Goal: Information Seeking & Learning: Learn about a topic

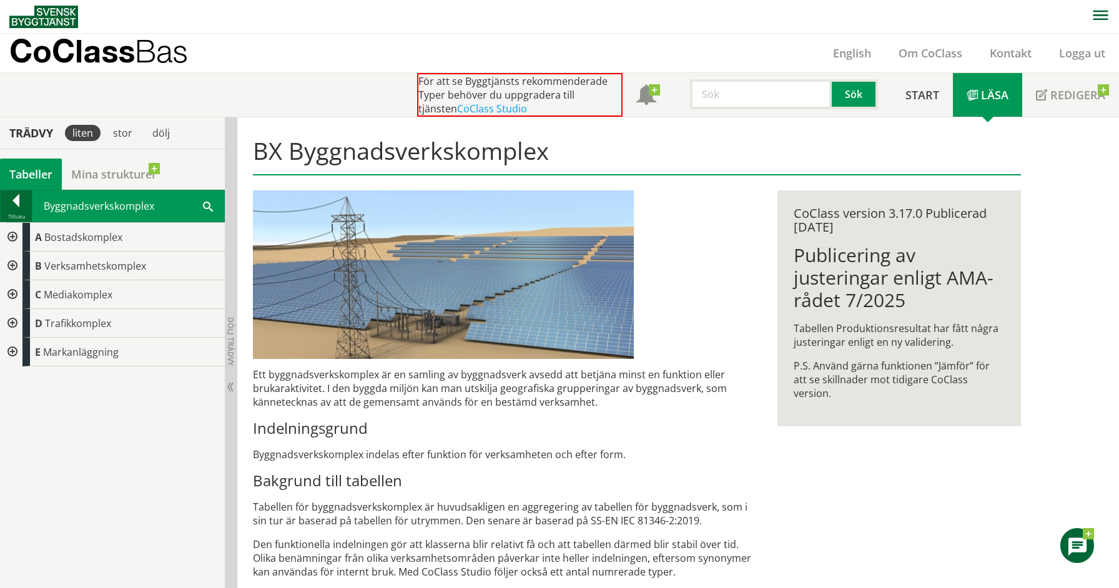
click at [19, 200] on div at bounding box center [16, 202] width 31 height 17
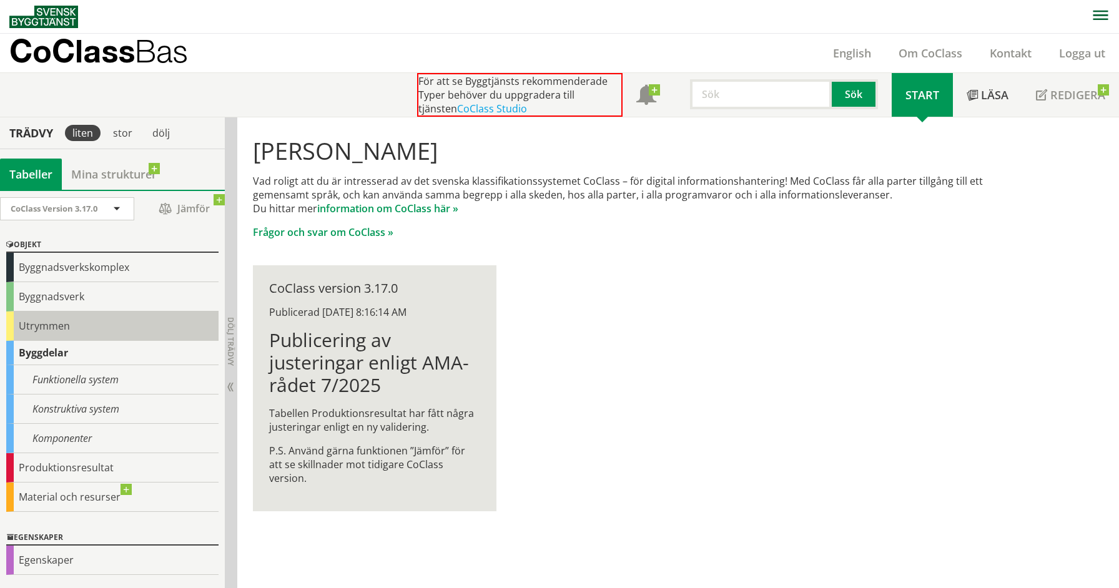
scroll to position [59, 0]
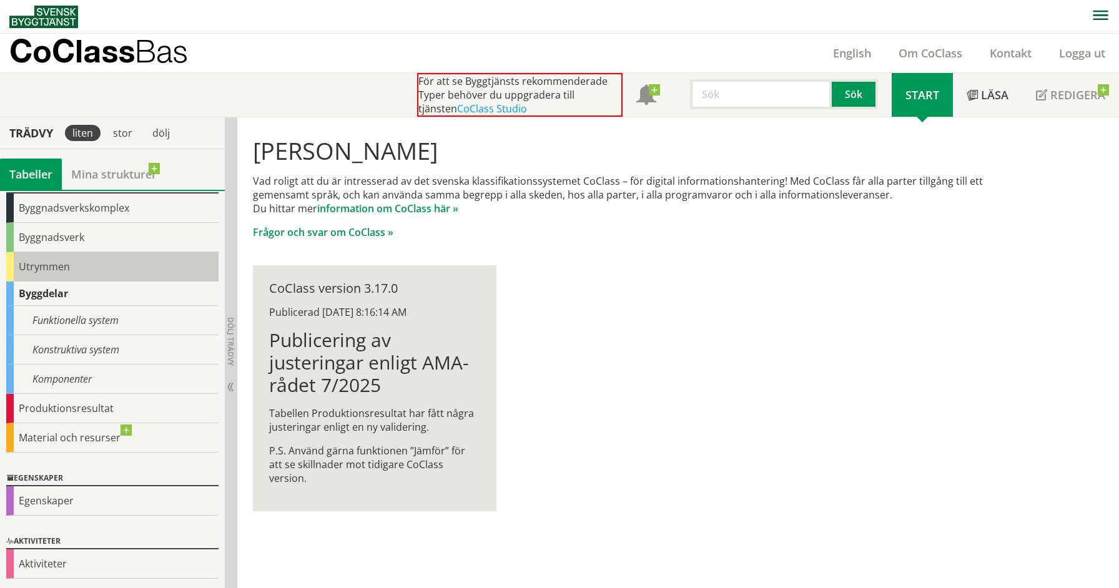
click at [55, 267] on div "Utrymmen" at bounding box center [112, 266] width 212 height 29
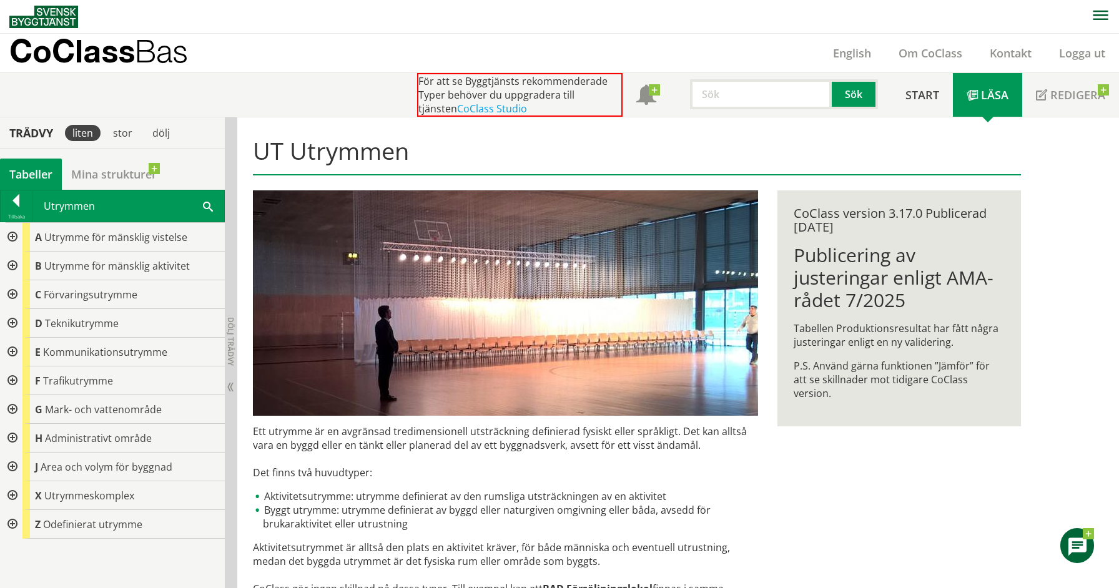
click at [12, 495] on div at bounding box center [11, 495] width 22 height 29
click at [22, 525] on div at bounding box center [21, 524] width 22 height 29
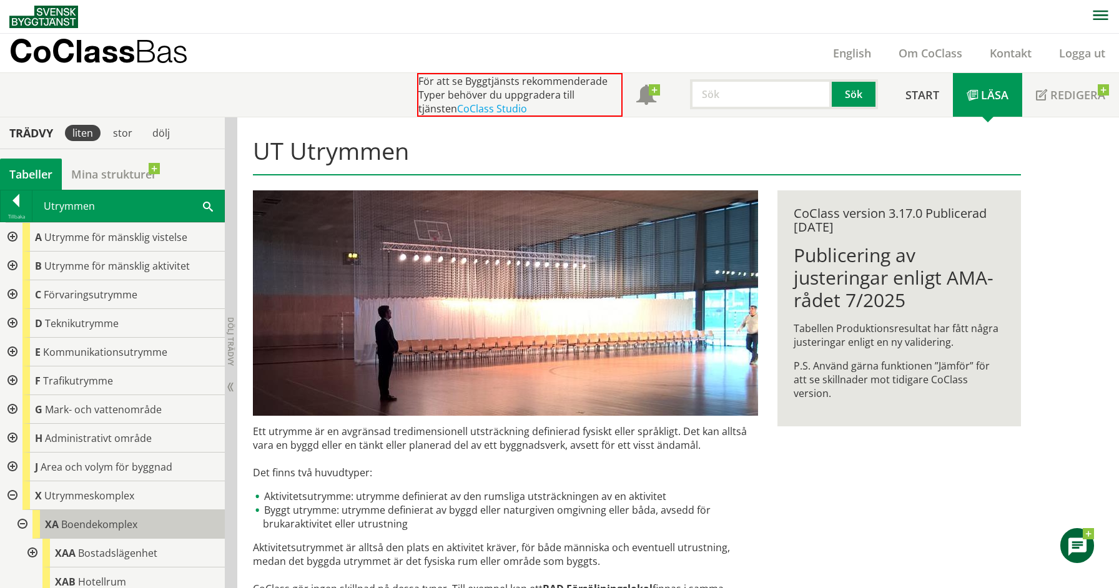
click at [108, 523] on span "Boendekomplex" at bounding box center [99, 525] width 76 height 14
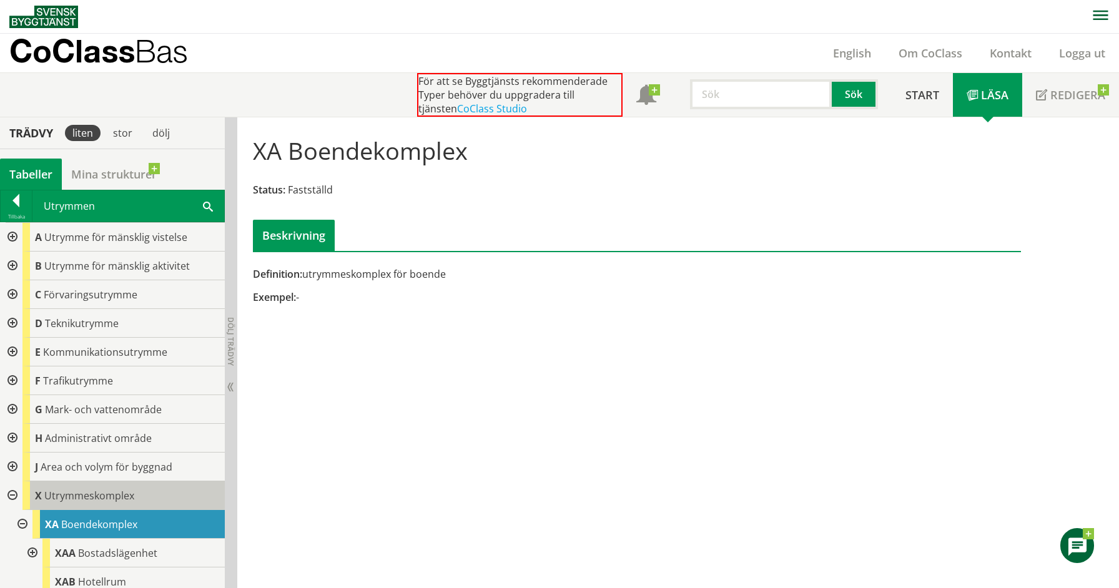
click at [80, 495] on span "Utrymmeskomplex" at bounding box center [89, 496] width 90 height 14
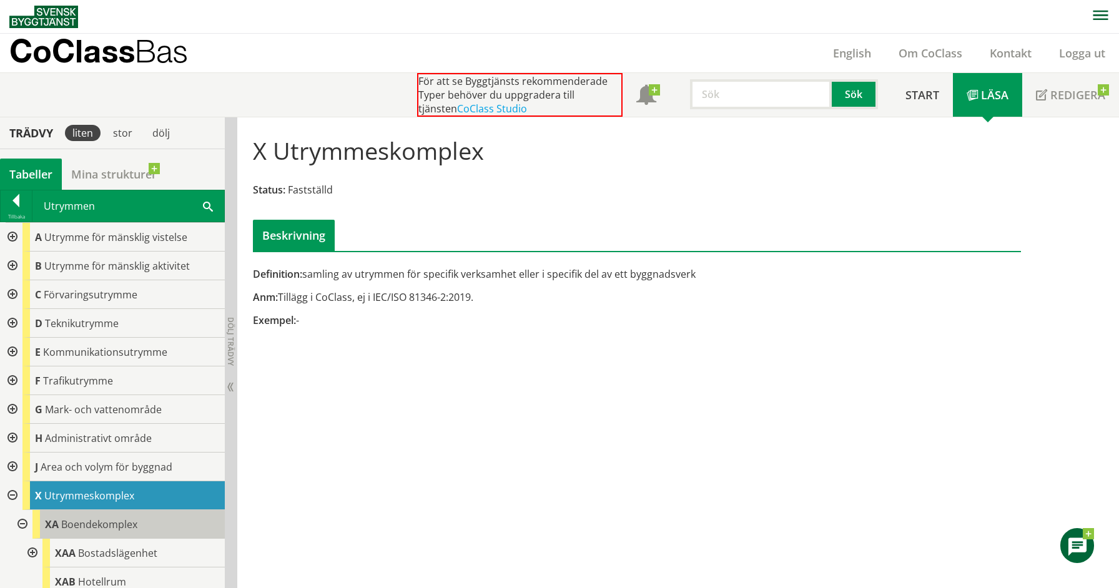
click at [111, 520] on span "Boendekomplex" at bounding box center [99, 525] width 76 height 14
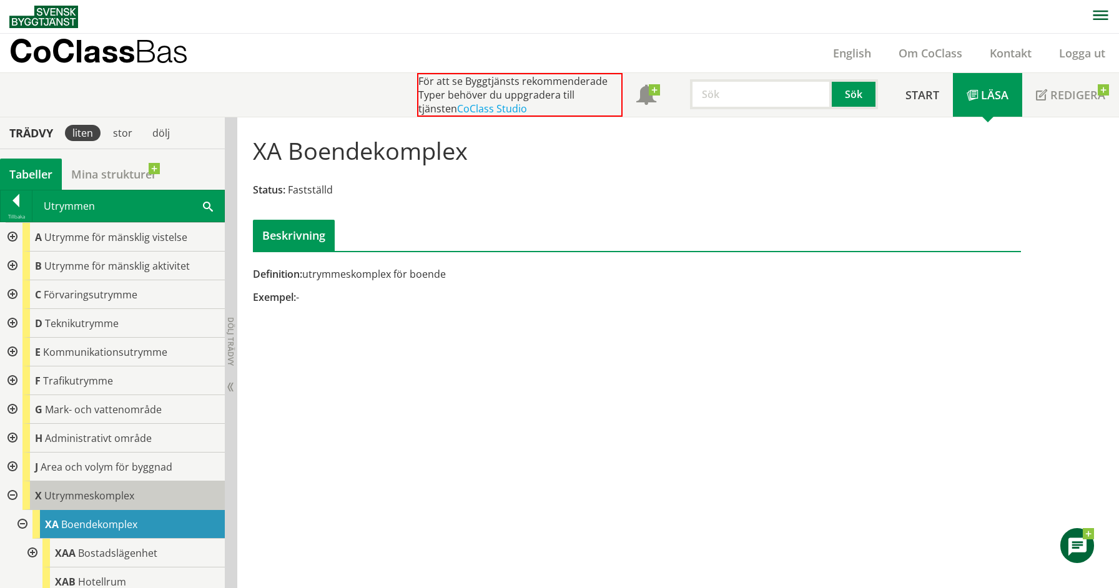
click at [118, 501] on span "Utrymmeskomplex" at bounding box center [89, 496] width 90 height 14
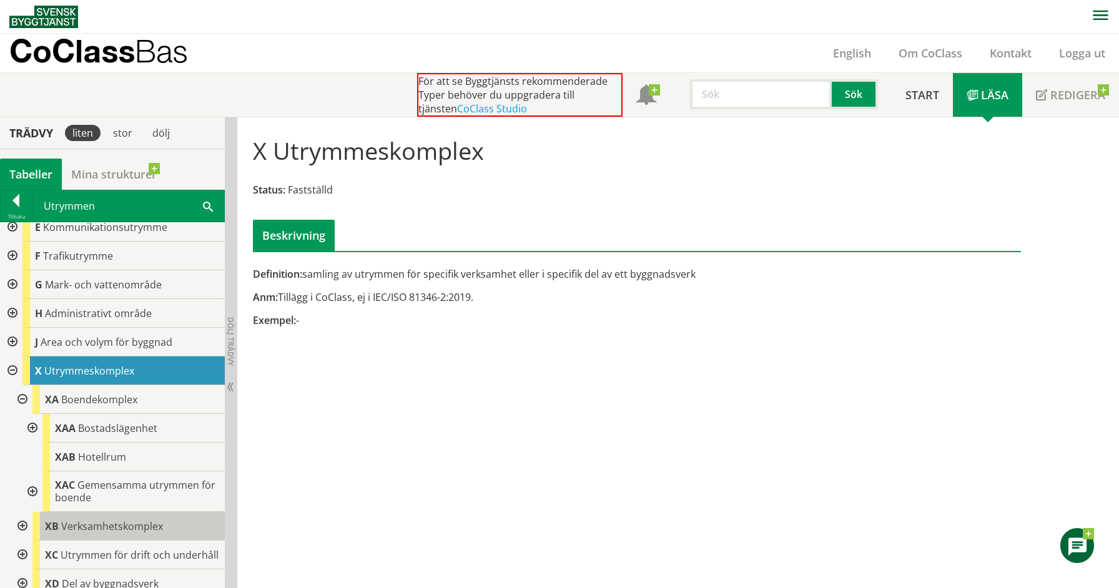
scroll to position [175, 0]
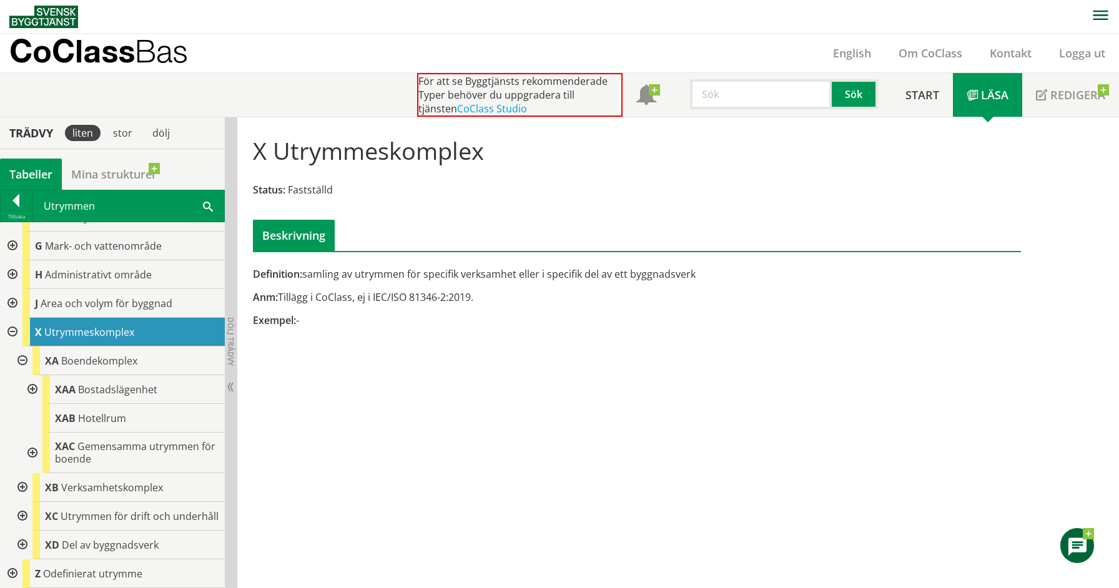
click at [17, 347] on div at bounding box center [21, 361] width 22 height 29
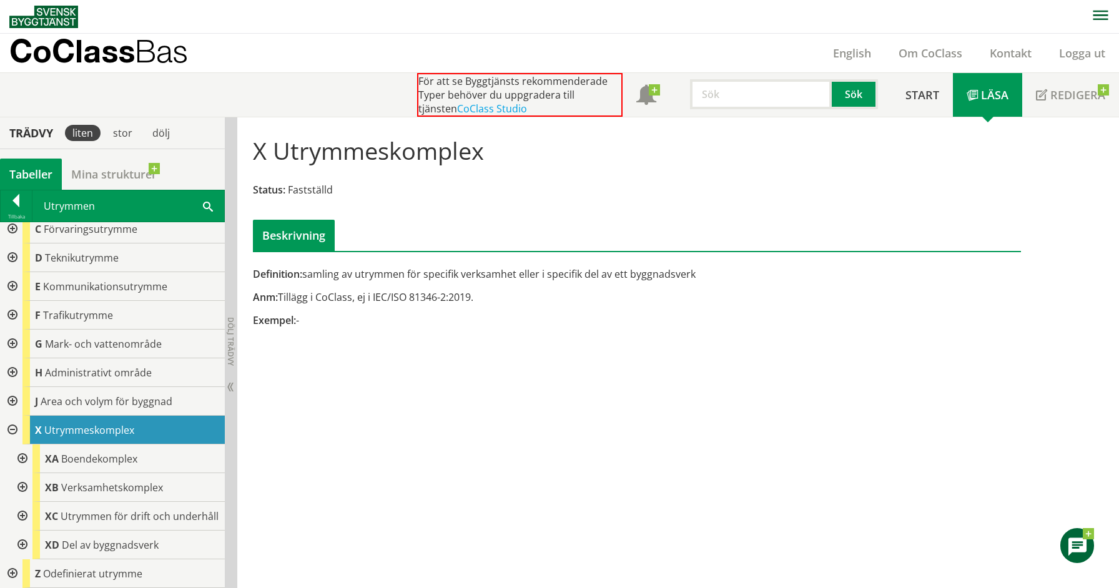
scroll to position [77, 0]
click at [104, 481] on span "Verksamhetskomplex" at bounding box center [112, 488] width 102 height 14
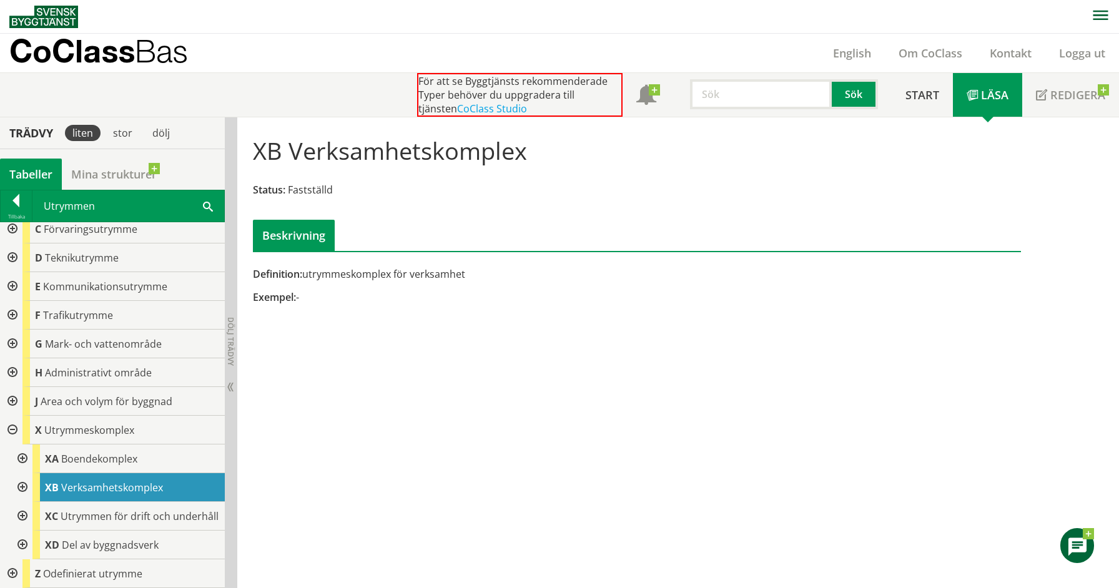
click at [24, 476] on div at bounding box center [21, 487] width 22 height 29
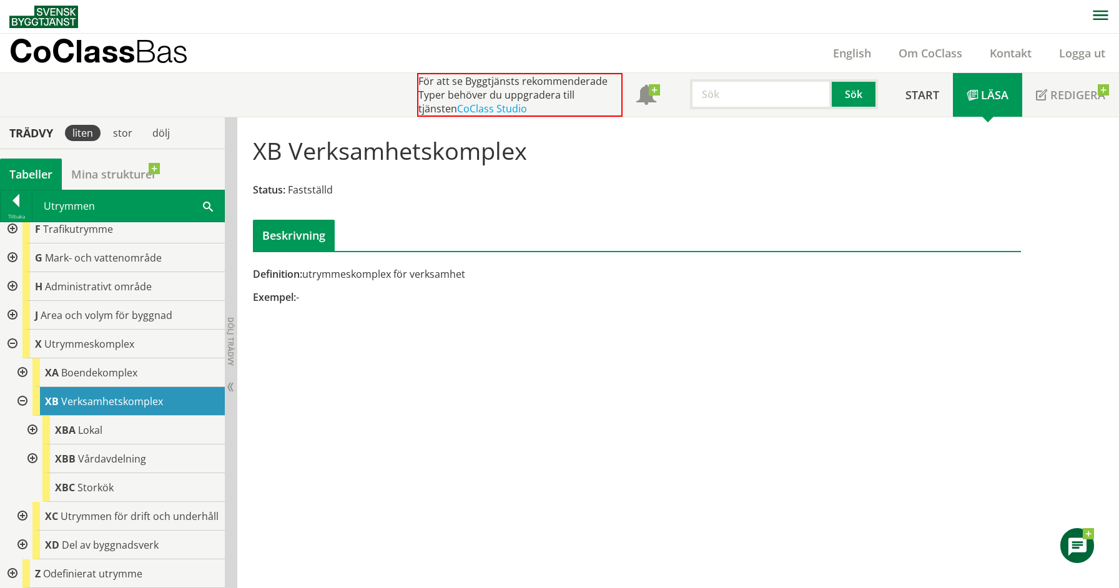
click at [18, 390] on div at bounding box center [21, 401] width 22 height 29
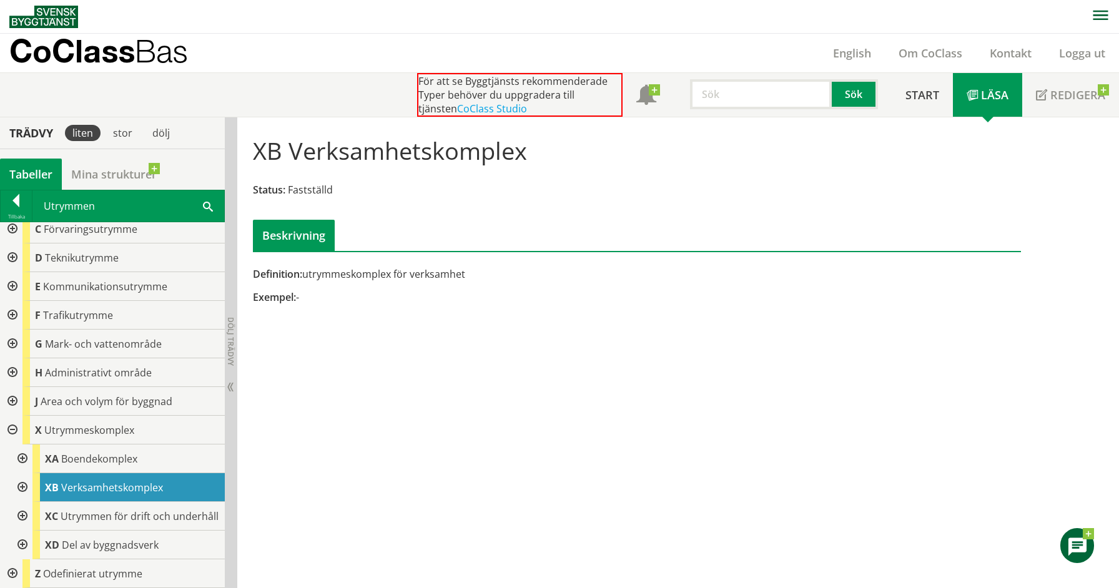
click at [11, 416] on div at bounding box center [11, 430] width 22 height 29
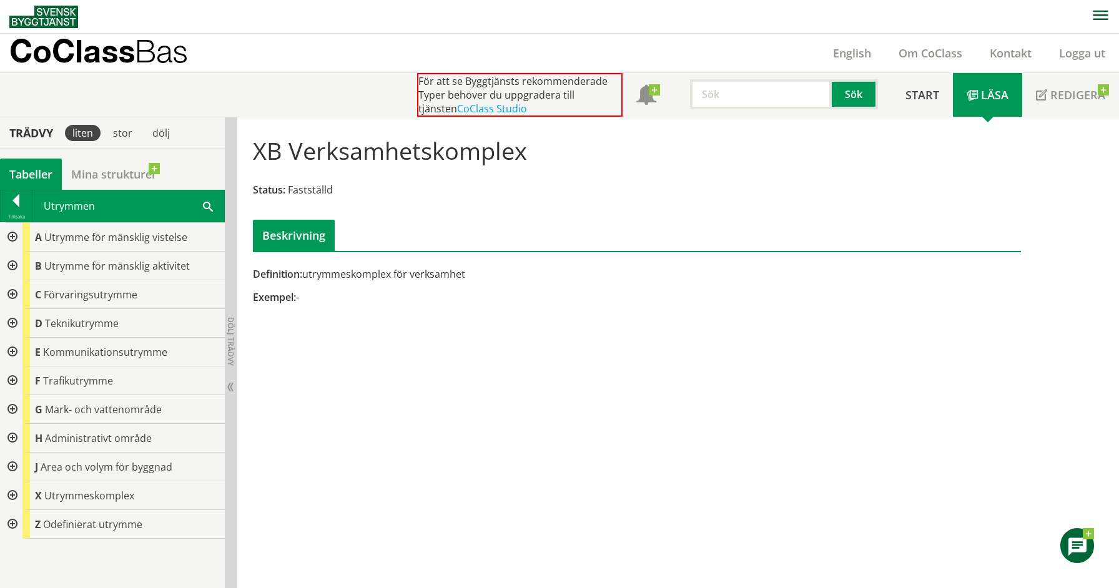
click at [13, 436] on div at bounding box center [11, 438] width 22 height 29
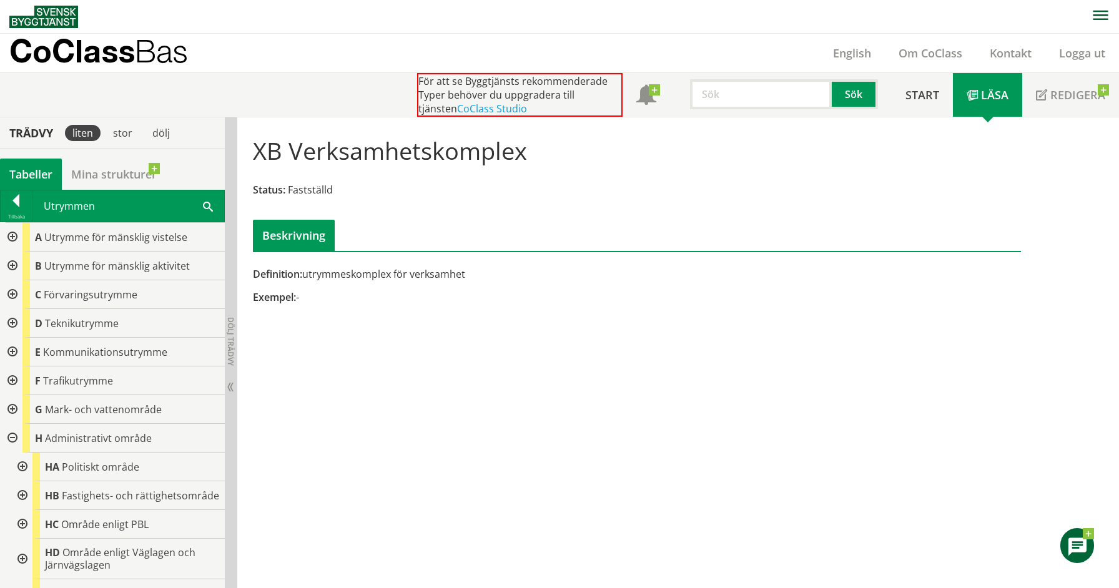
click at [12, 438] on div at bounding box center [11, 438] width 22 height 29
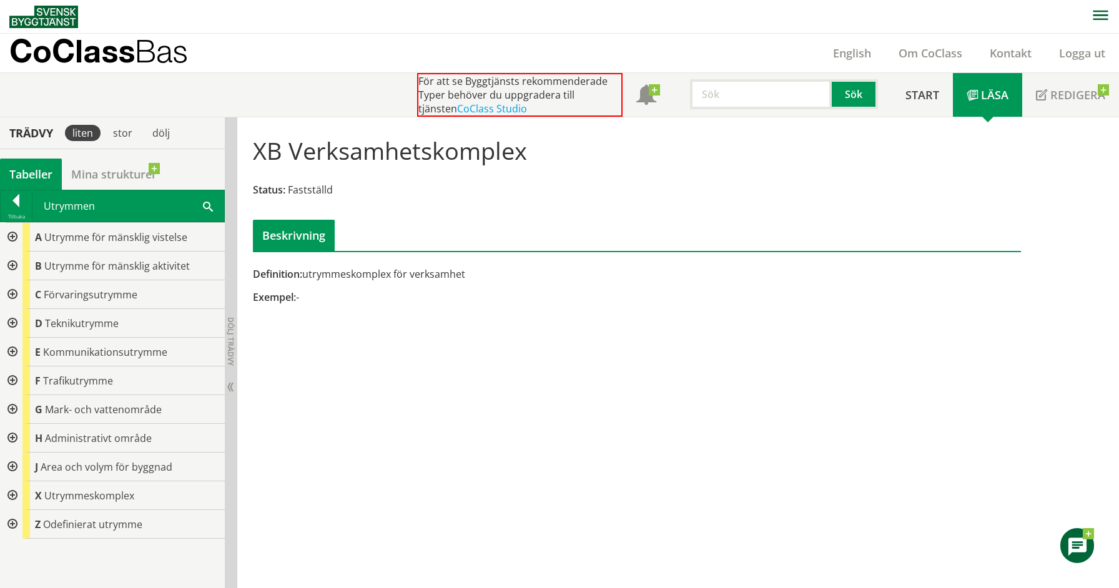
click at [11, 435] on div at bounding box center [11, 438] width 22 height 29
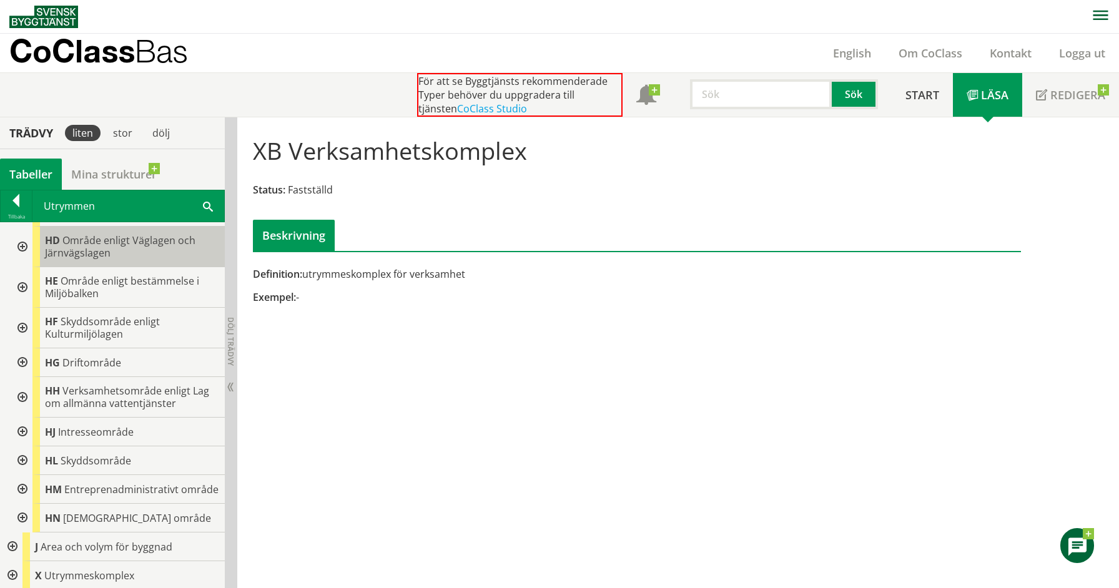
scroll to position [367, 0]
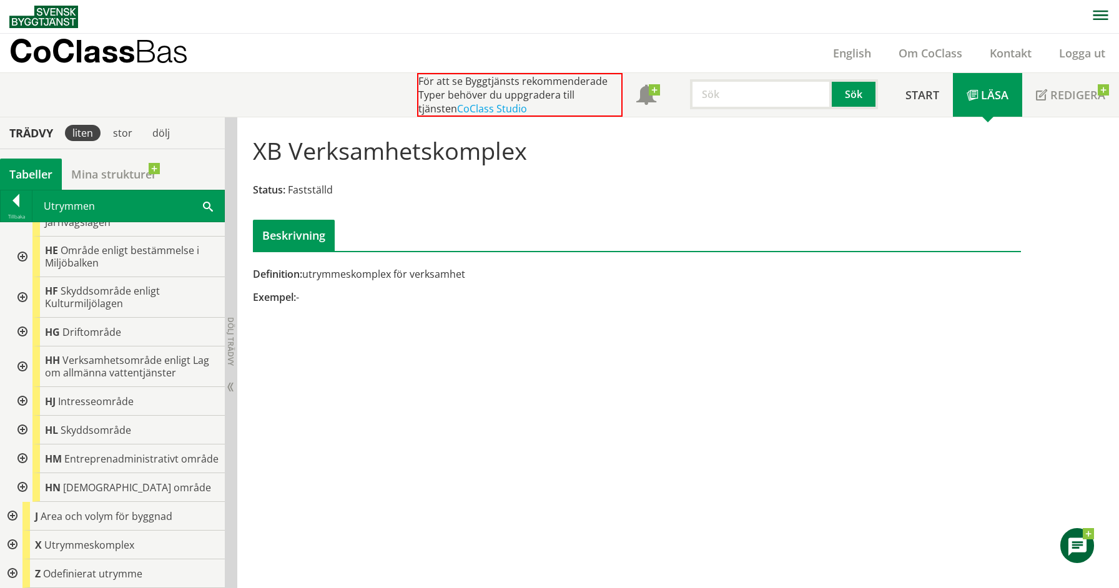
click at [21, 418] on div at bounding box center [21, 430] width 22 height 29
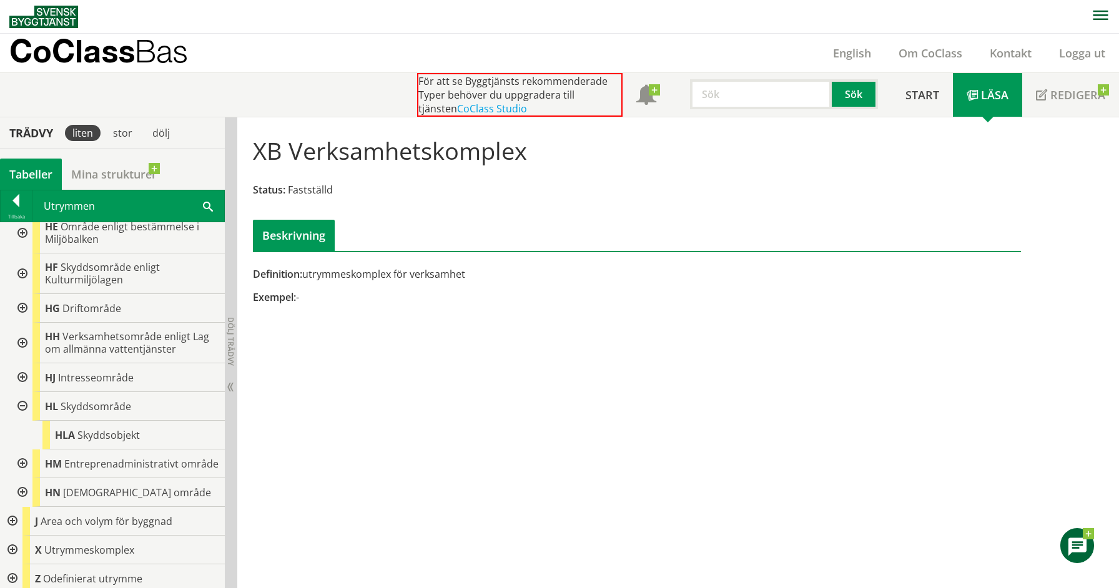
click at [21, 418] on div at bounding box center [21, 406] width 22 height 29
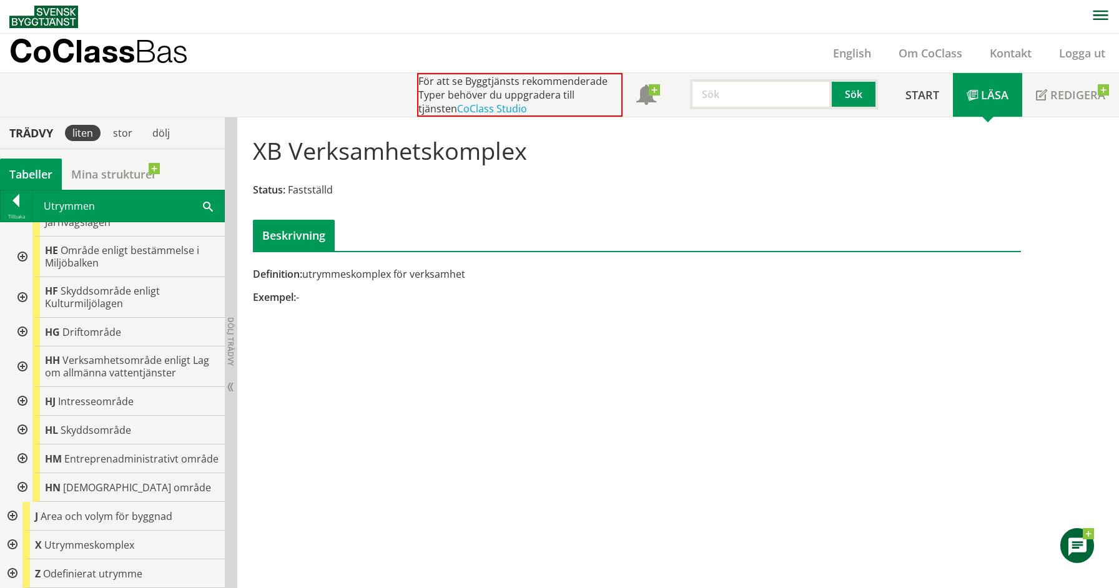
click at [22, 488] on div at bounding box center [21, 487] width 22 height 29
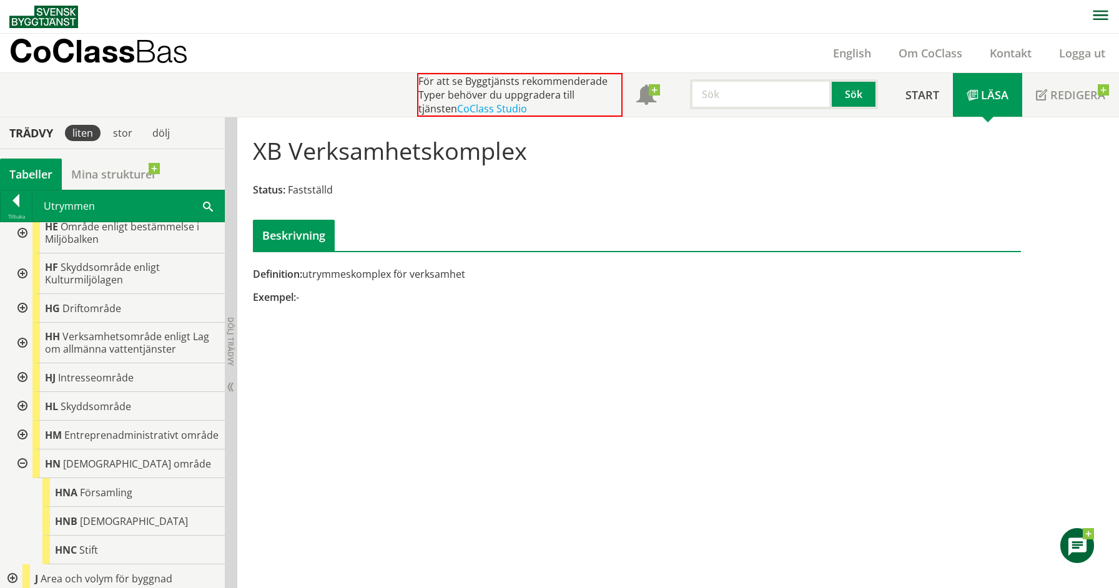
click at [22, 478] on div at bounding box center [21, 464] width 22 height 29
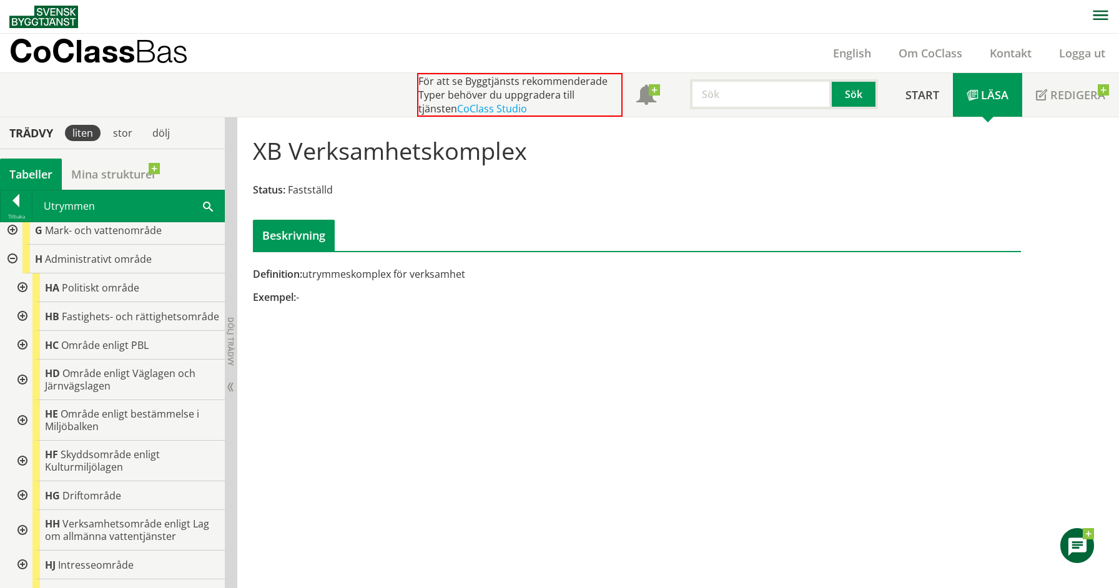
scroll to position [117, 0]
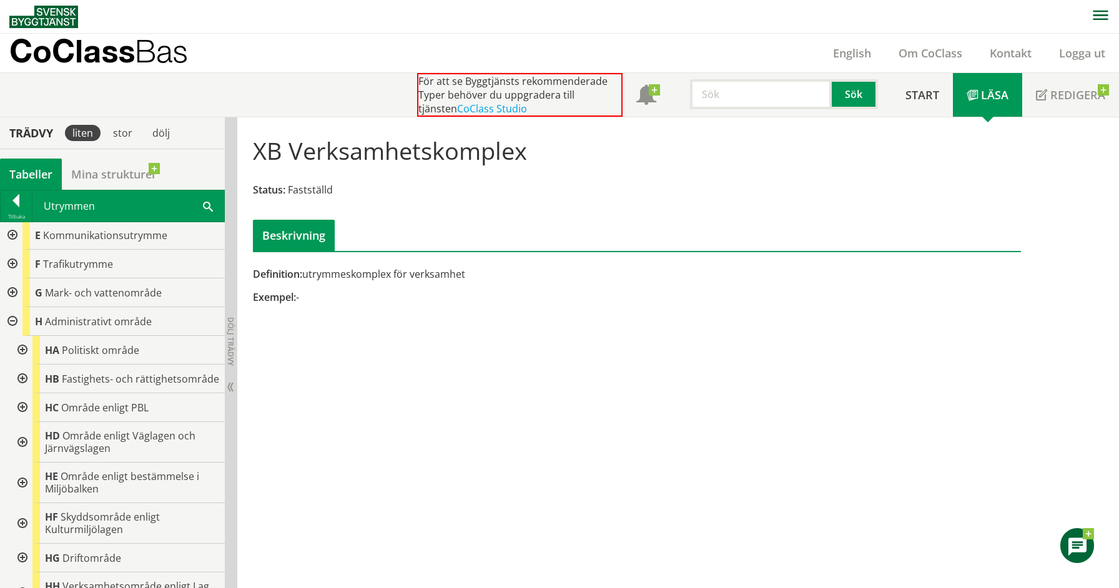
click at [24, 349] on div at bounding box center [21, 350] width 22 height 29
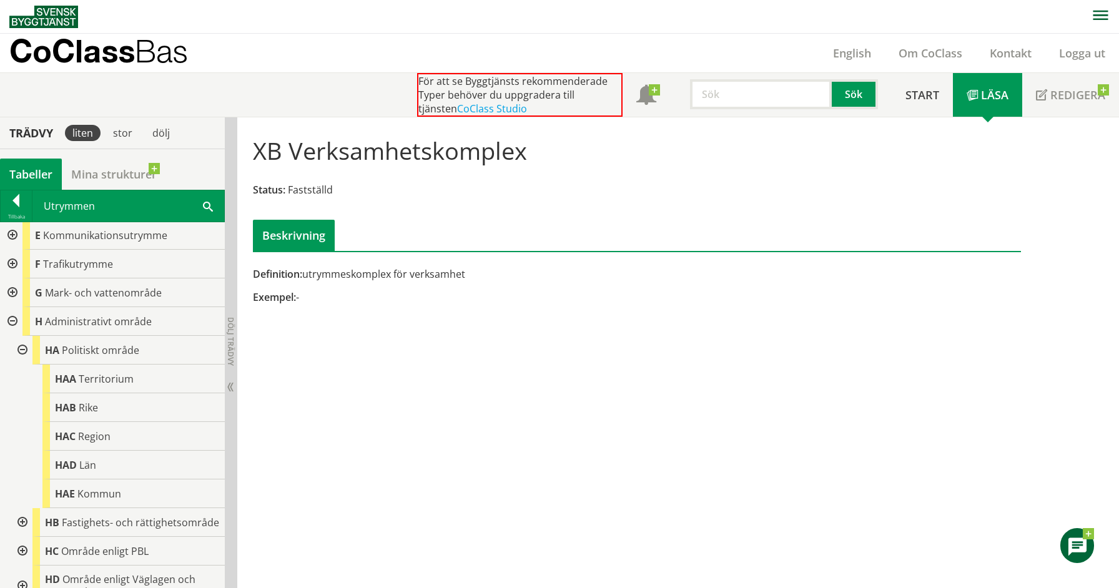
click at [24, 349] on div at bounding box center [21, 350] width 22 height 29
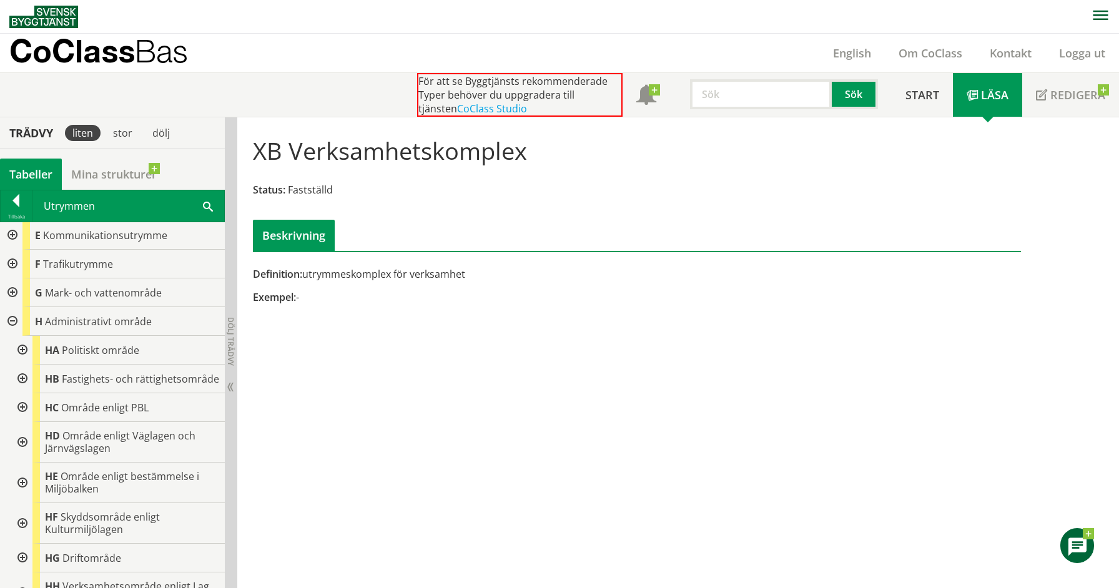
click at [19, 385] on div at bounding box center [21, 379] width 22 height 29
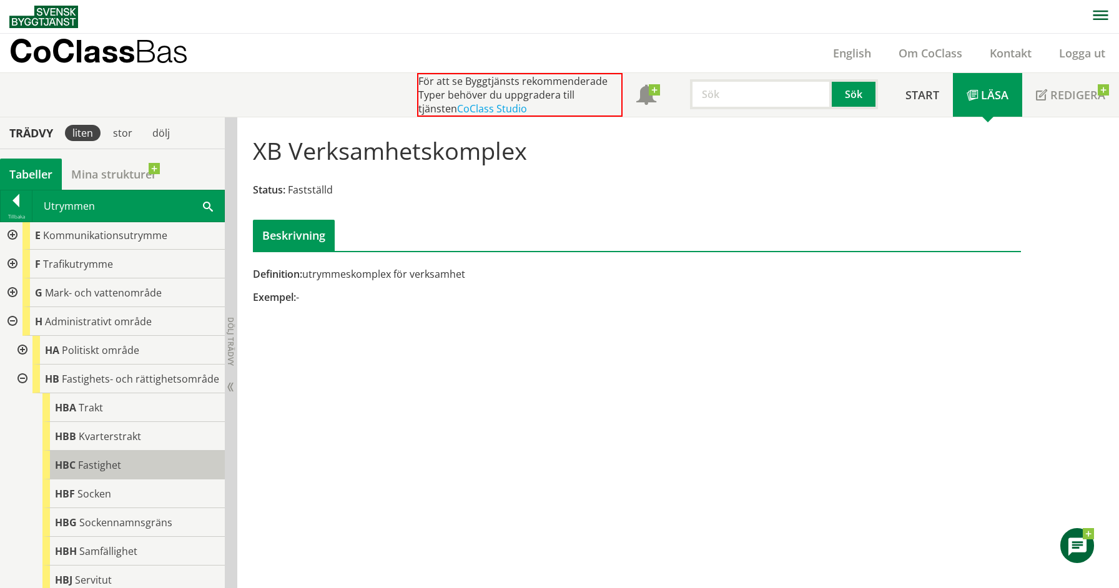
click at [107, 472] on span "Fastighet" at bounding box center [99, 465] width 43 height 14
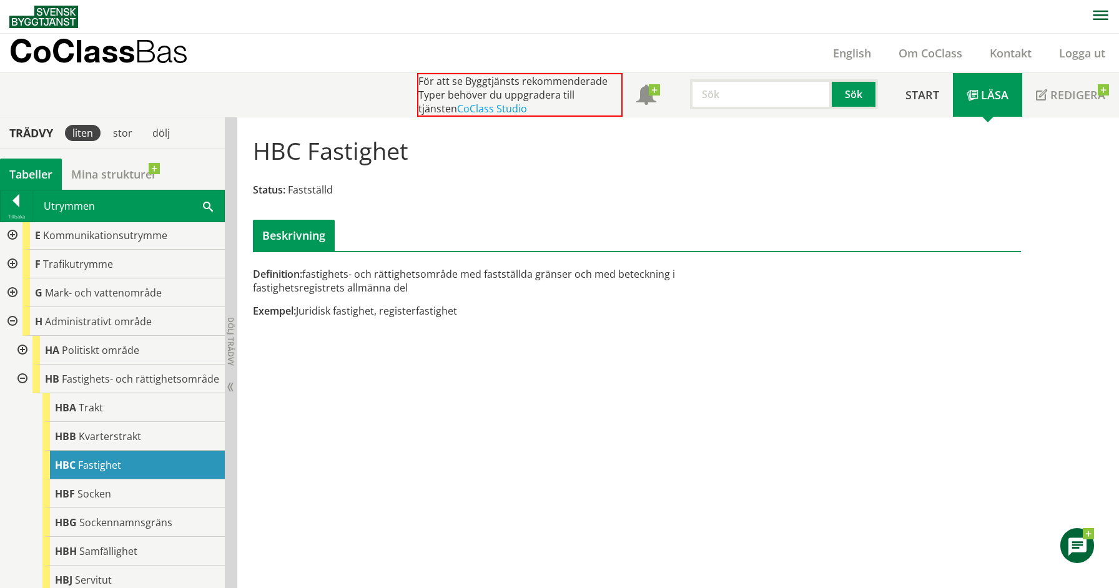
click at [21, 383] on div at bounding box center [21, 379] width 22 height 29
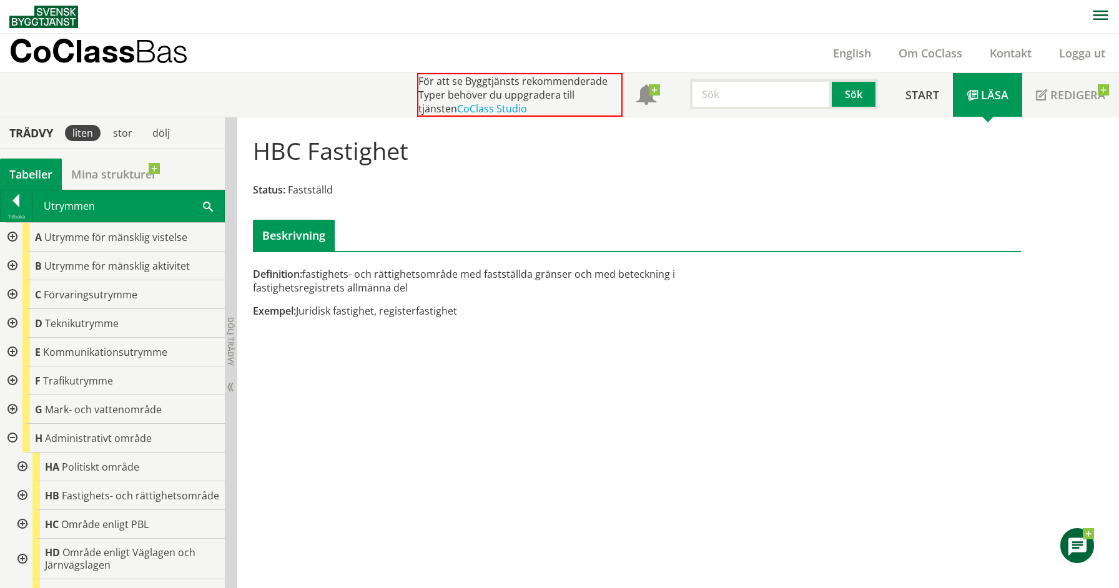
click at [9, 435] on div at bounding box center [11, 438] width 22 height 29
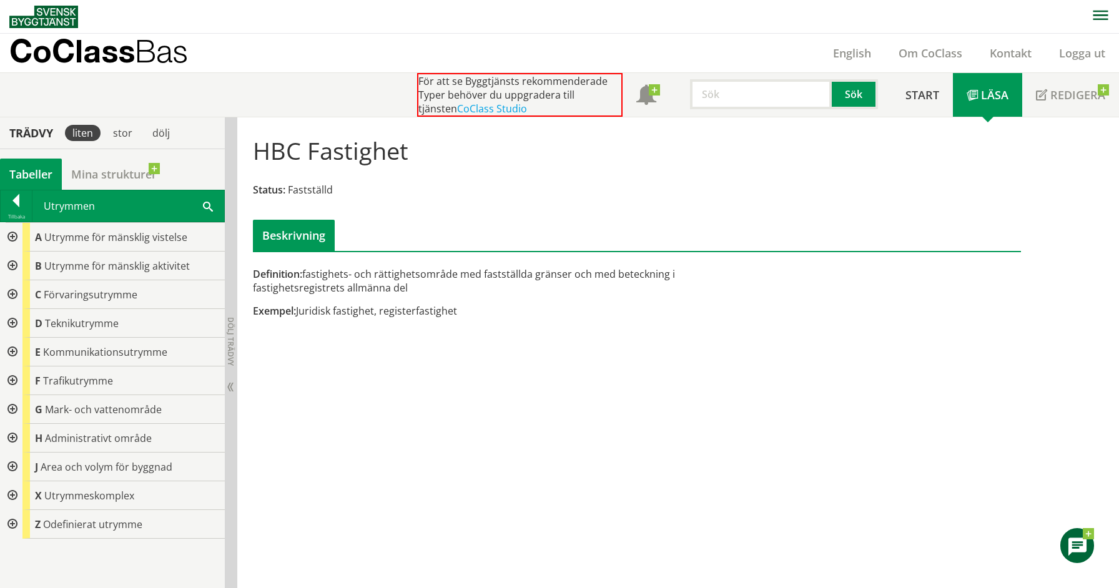
click at [7, 495] on div at bounding box center [11, 495] width 22 height 29
click at [25, 522] on div at bounding box center [21, 524] width 22 height 29
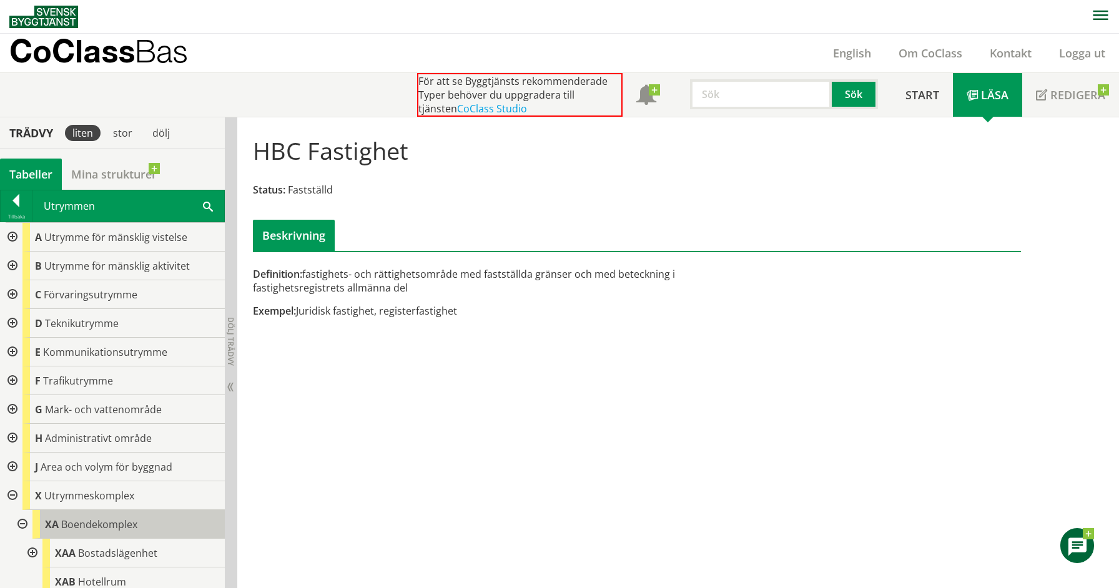
scroll to position [125, 0]
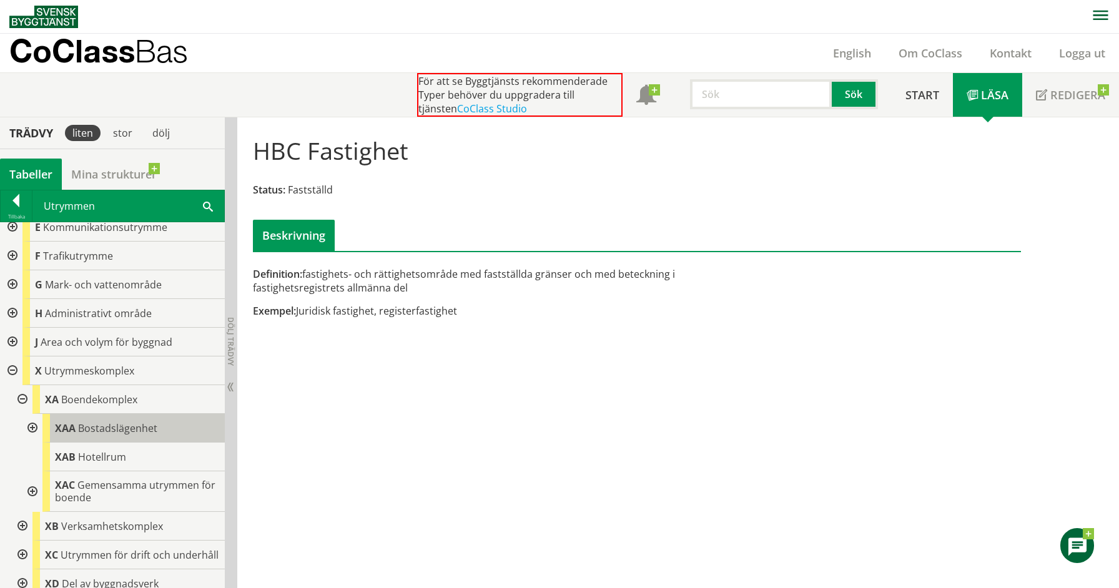
click at [114, 436] on div "[PERSON_NAME]" at bounding box center [133, 428] width 182 height 29
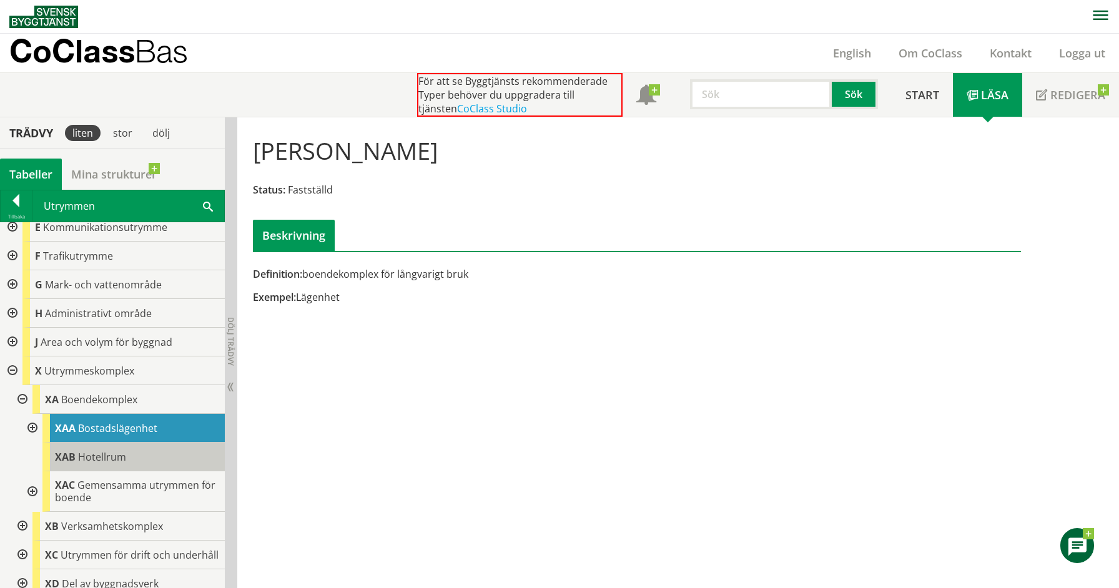
click at [94, 451] on span "Hotellrum" at bounding box center [102, 457] width 48 height 14
